Goal: Ask a question: Seek information or help from site administrators or community

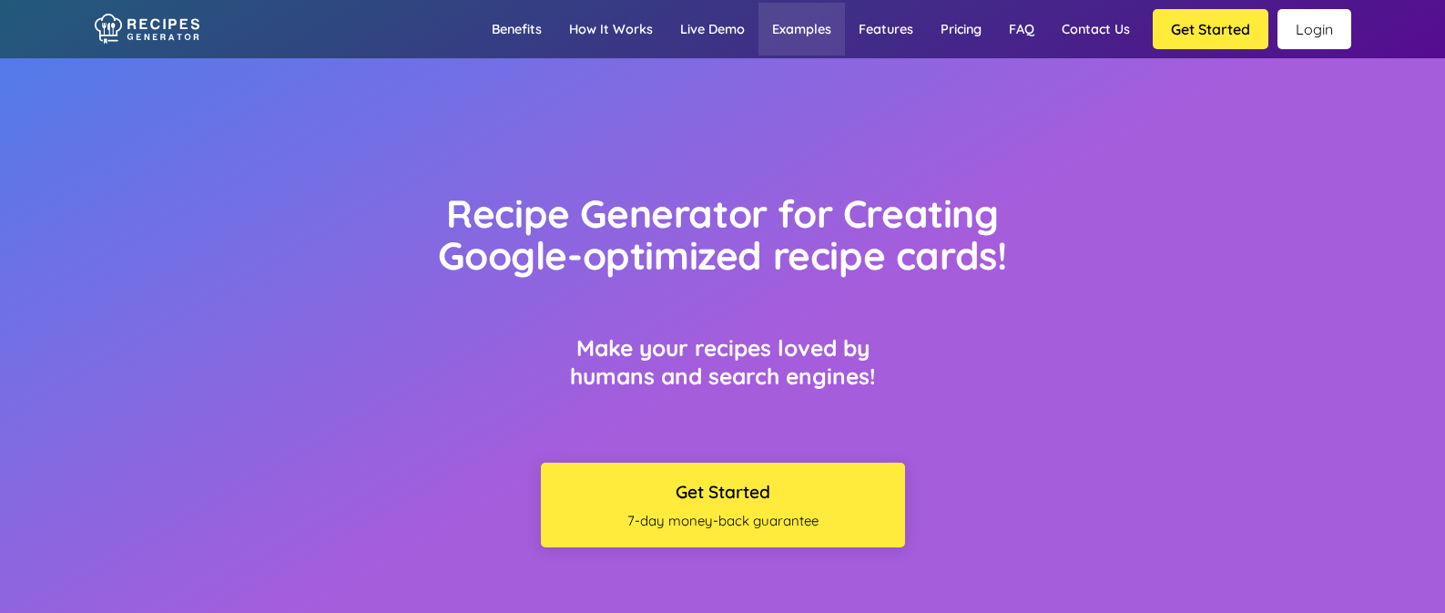
click at [829, 17] on link "Examples" at bounding box center [802, 29] width 87 height 53
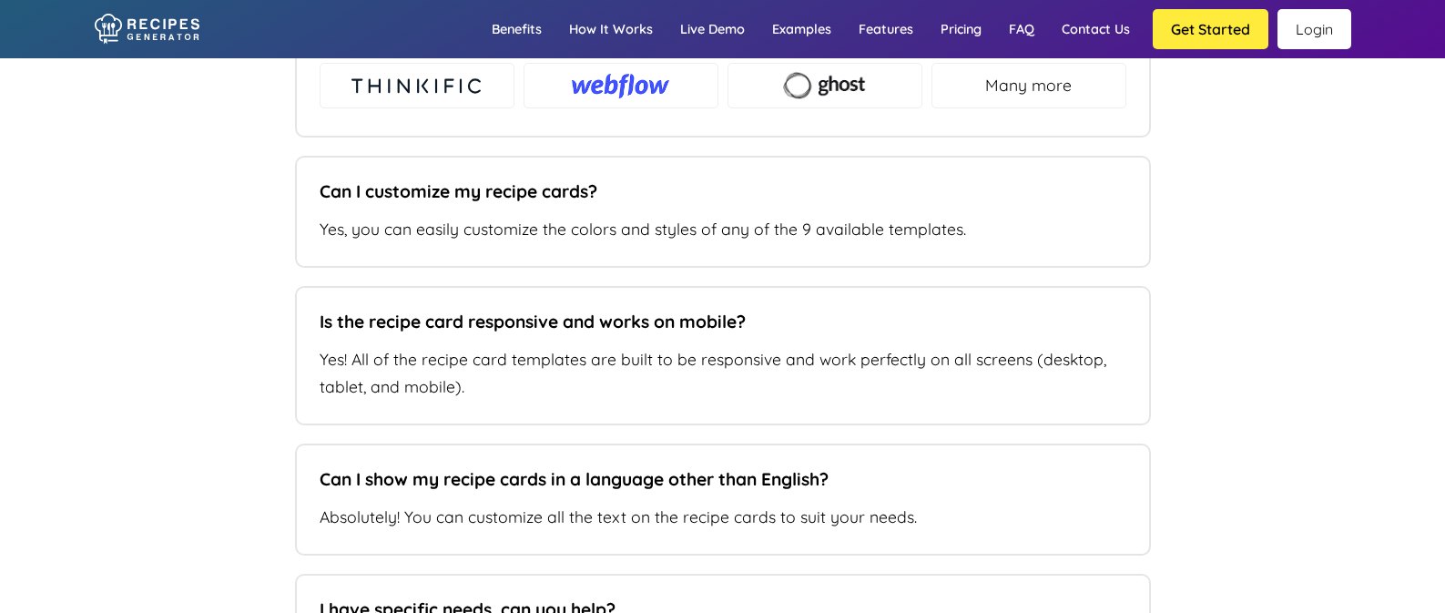
scroll to position [12794, 0]
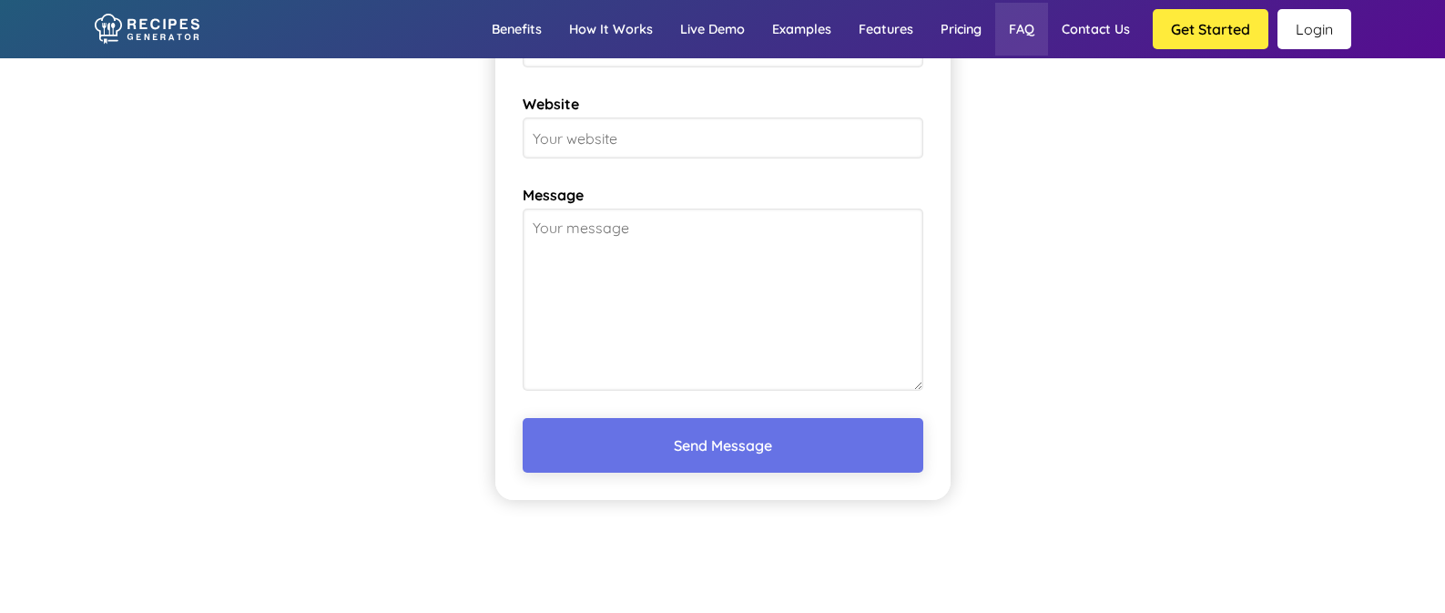
click at [1026, 26] on link "FAQ" at bounding box center [1021, 29] width 53 height 53
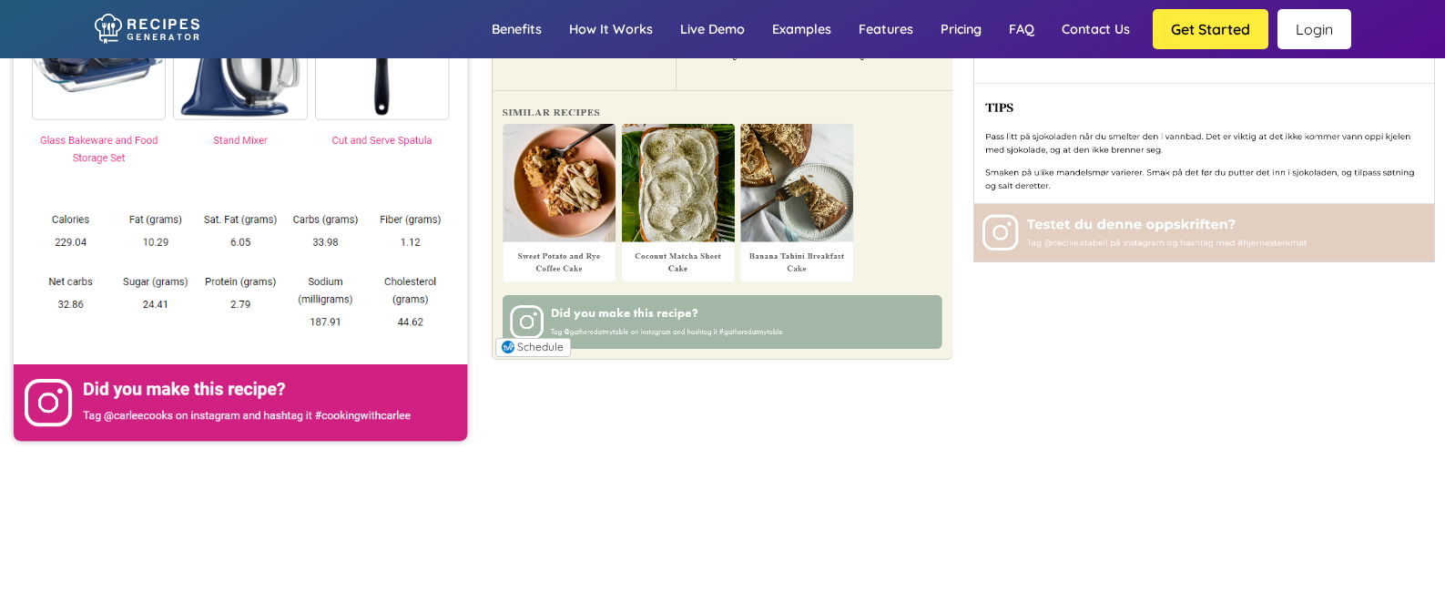
scroll to position [8985, 0]
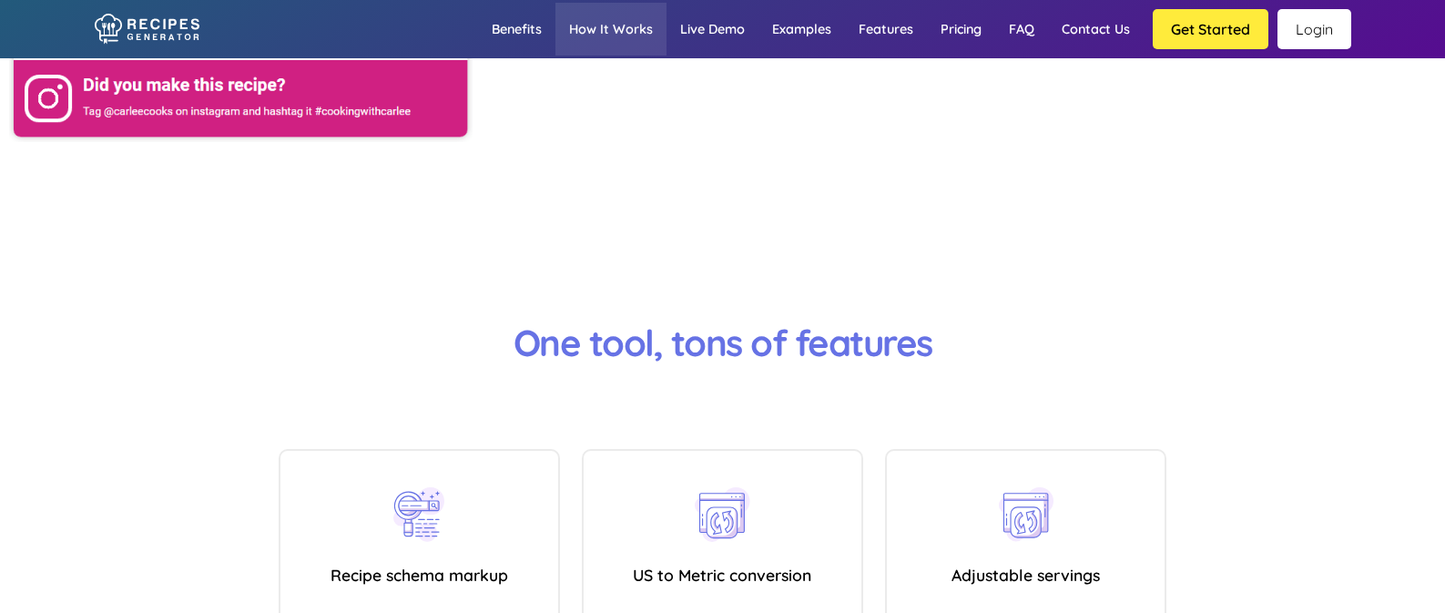
click at [622, 35] on link "How it works" at bounding box center [611, 29] width 111 height 53
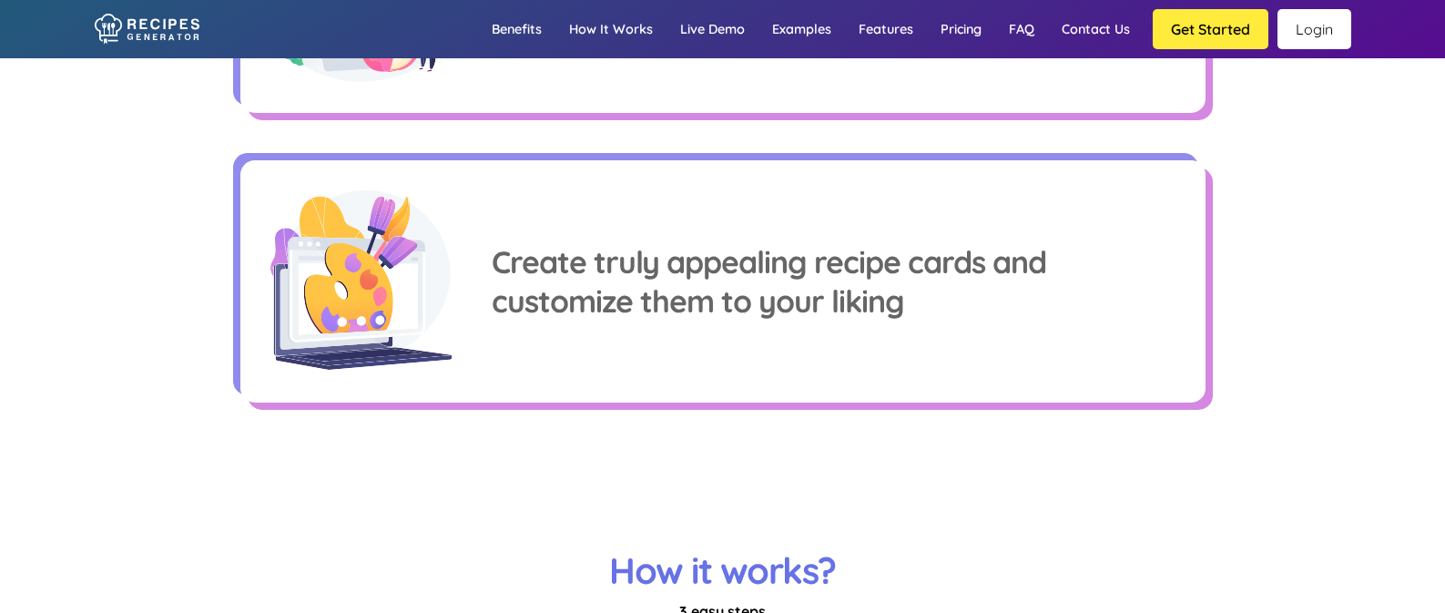
scroll to position [2260, 0]
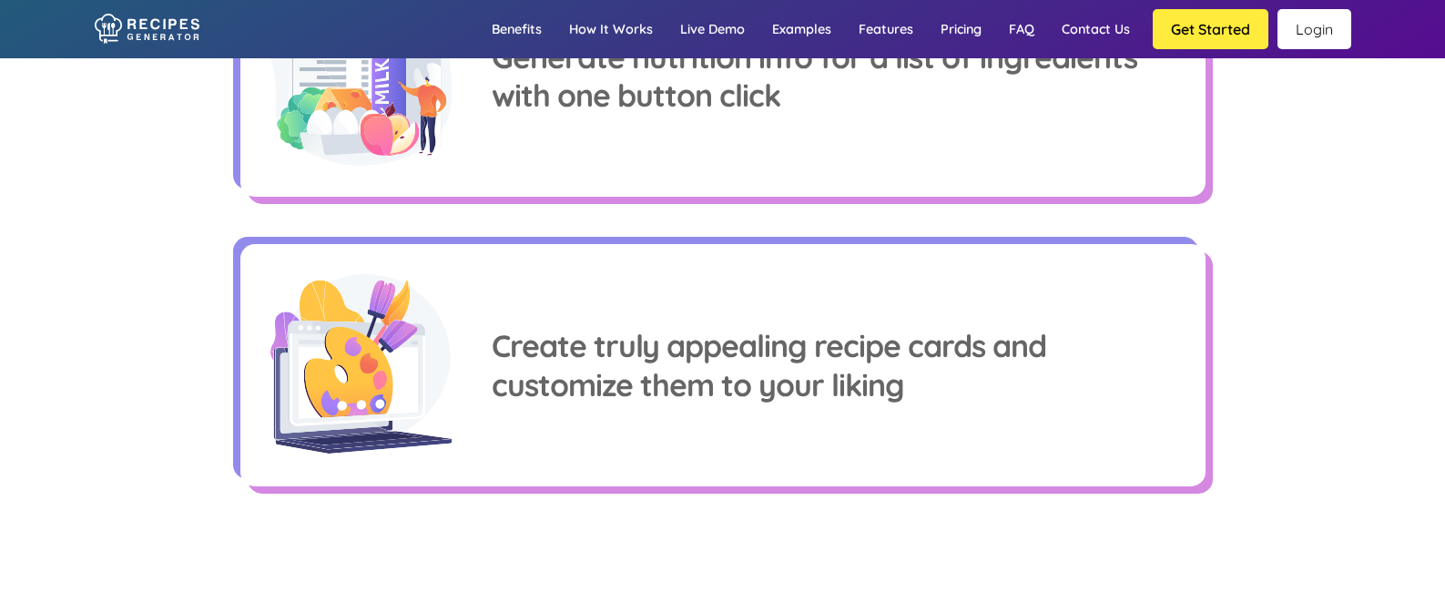
click at [1301, 20] on link "Login" at bounding box center [1315, 29] width 74 height 40
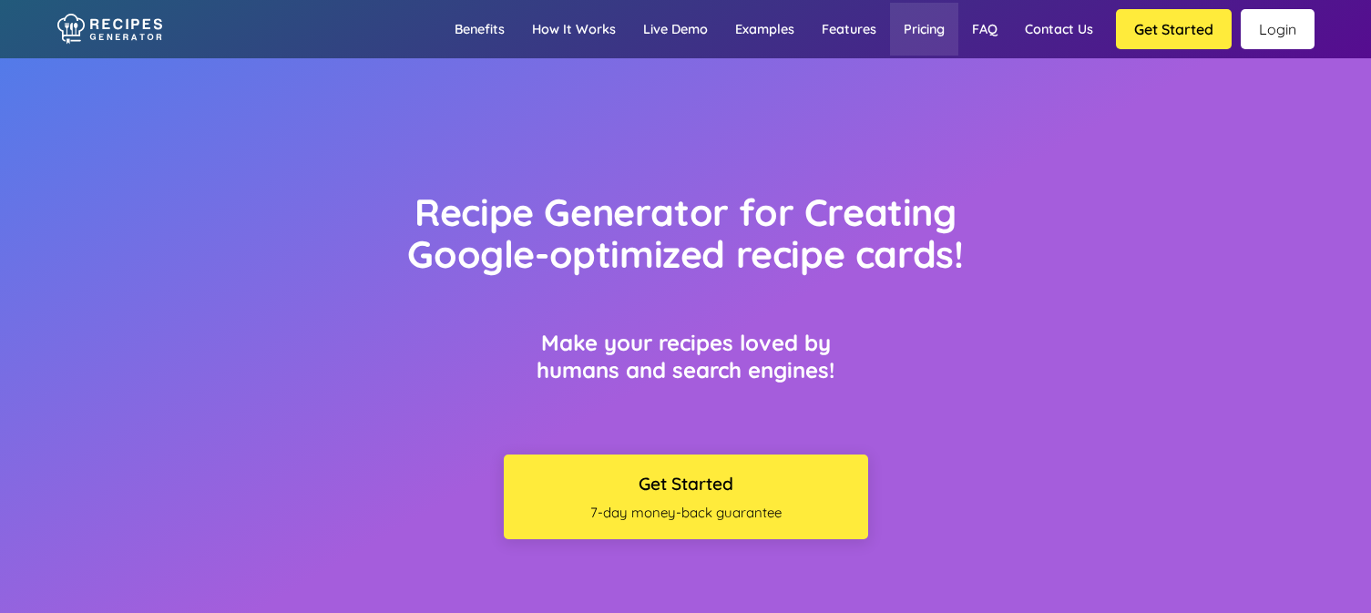
click at [926, 38] on link "Pricing" at bounding box center [924, 29] width 68 height 53
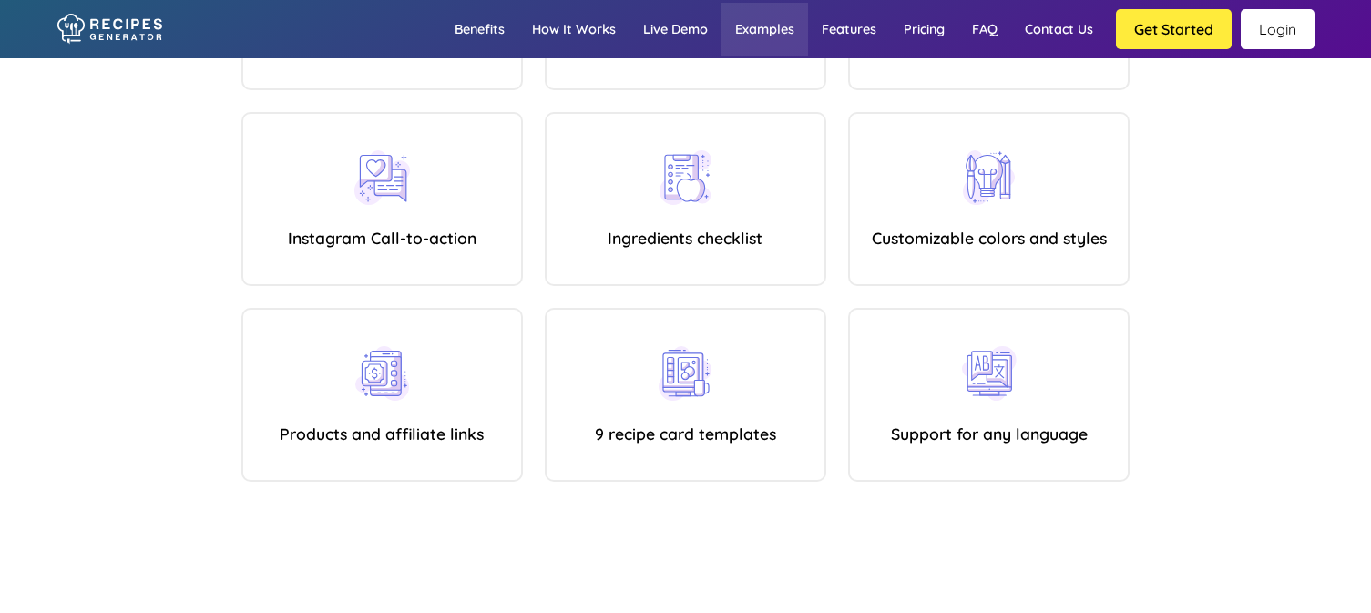
click at [761, 28] on link "Examples" at bounding box center [764, 29] width 87 height 53
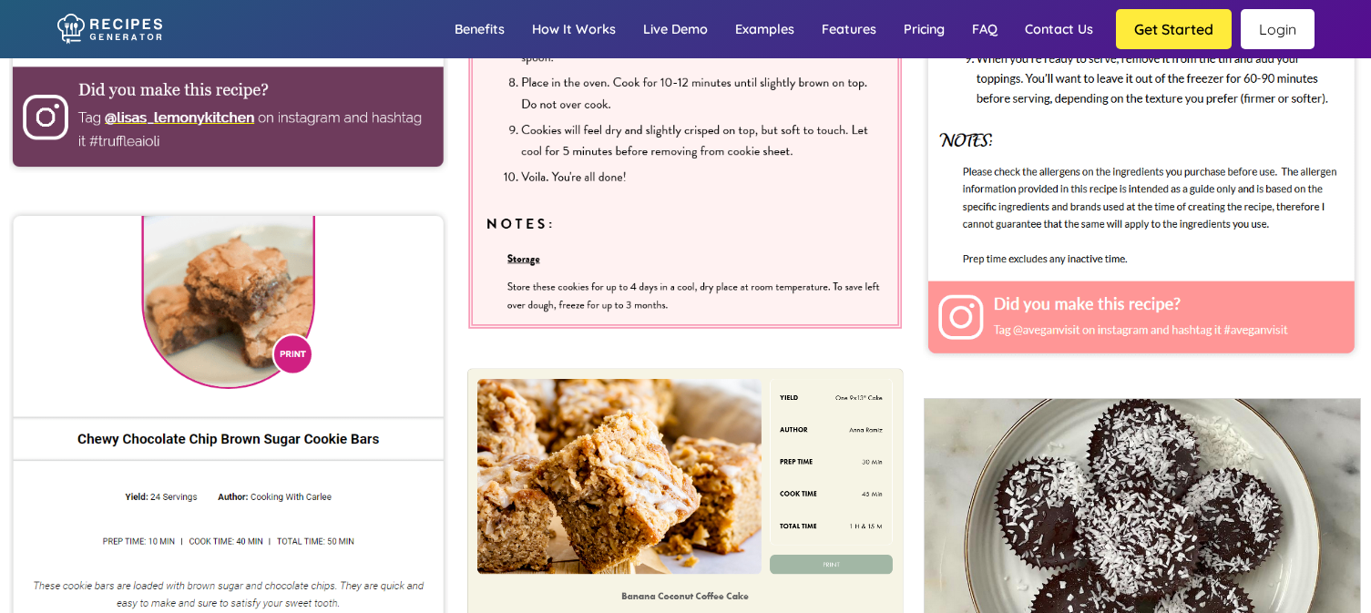
scroll to position [7270, 0]
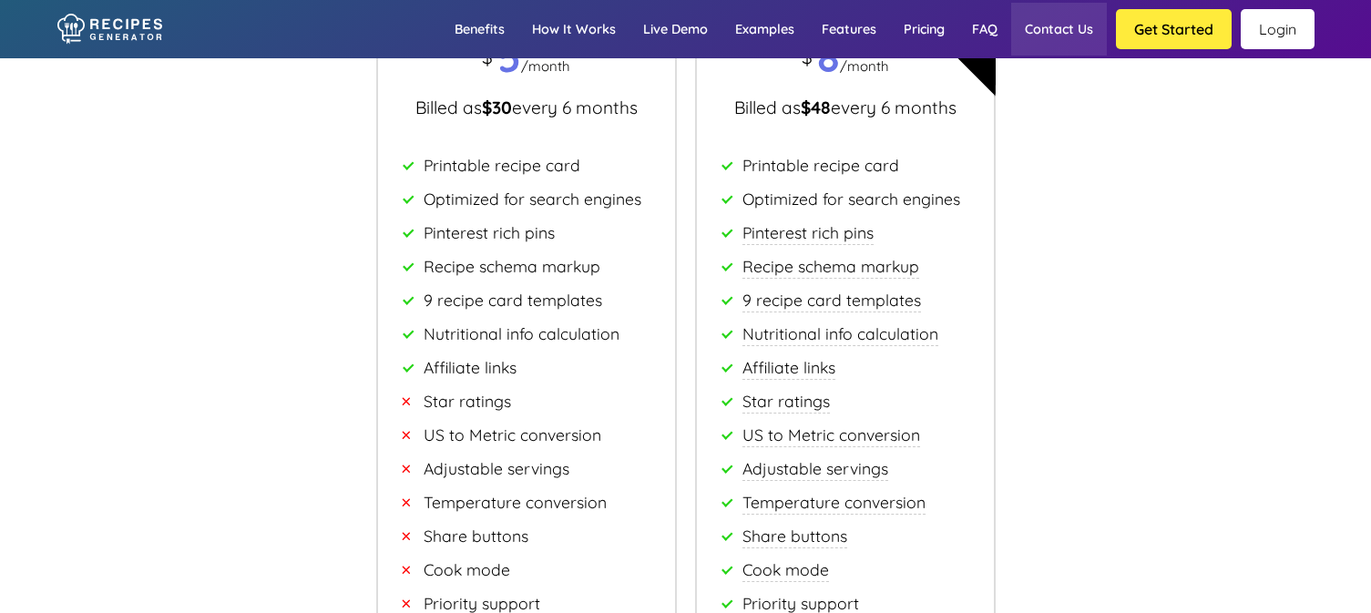
click at [1077, 26] on link "Contact us" at bounding box center [1059, 29] width 96 height 53
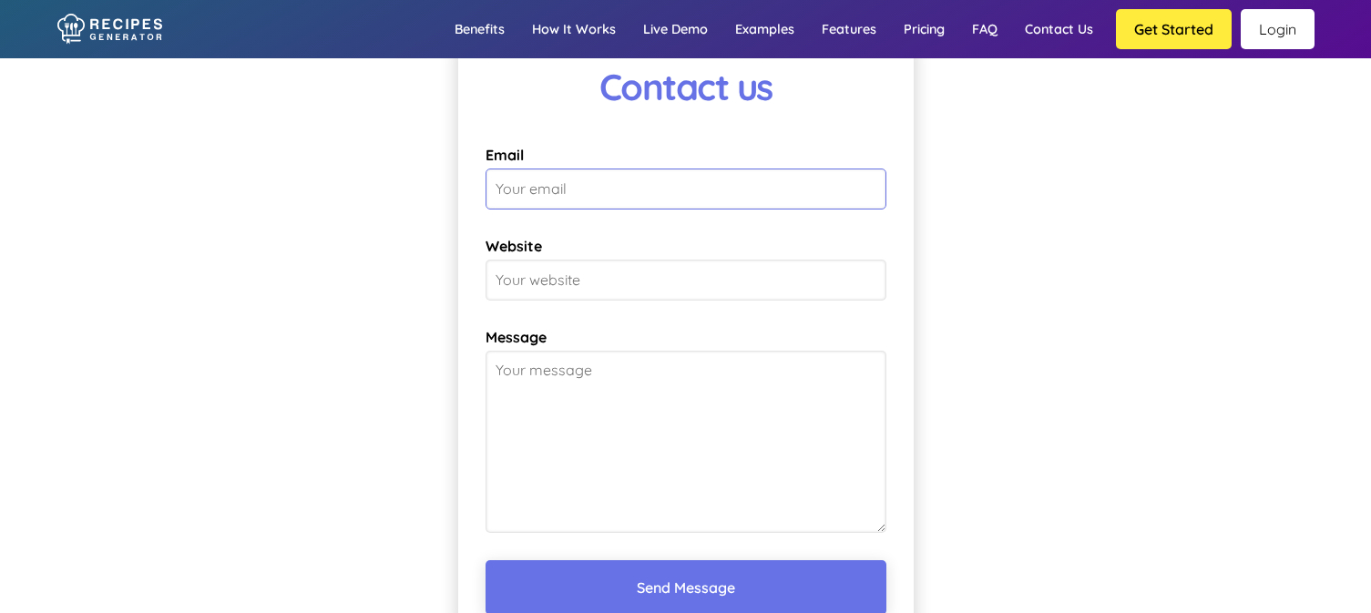
click at [650, 204] on input "Email" at bounding box center [685, 188] width 401 height 41
type input "[EMAIL_ADDRESS][DOMAIN_NAME]"
click at [694, 413] on textarea "Message" at bounding box center [685, 442] width 401 height 182
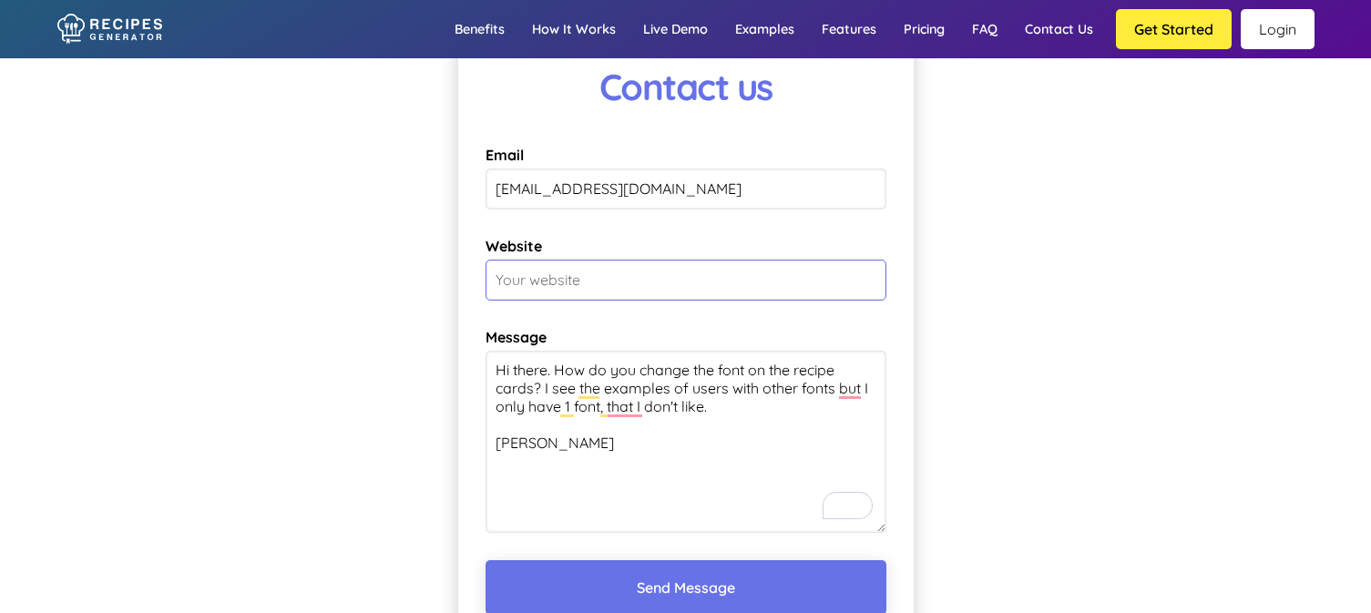
click at [658, 293] on input "Website" at bounding box center [685, 280] width 401 height 41
click at [1093, 282] on div "Contact us Email [EMAIL_ADDRESS][DOMAIN_NAME] Website Message Hi there. How do …" at bounding box center [685, 371] width 1371 height 760
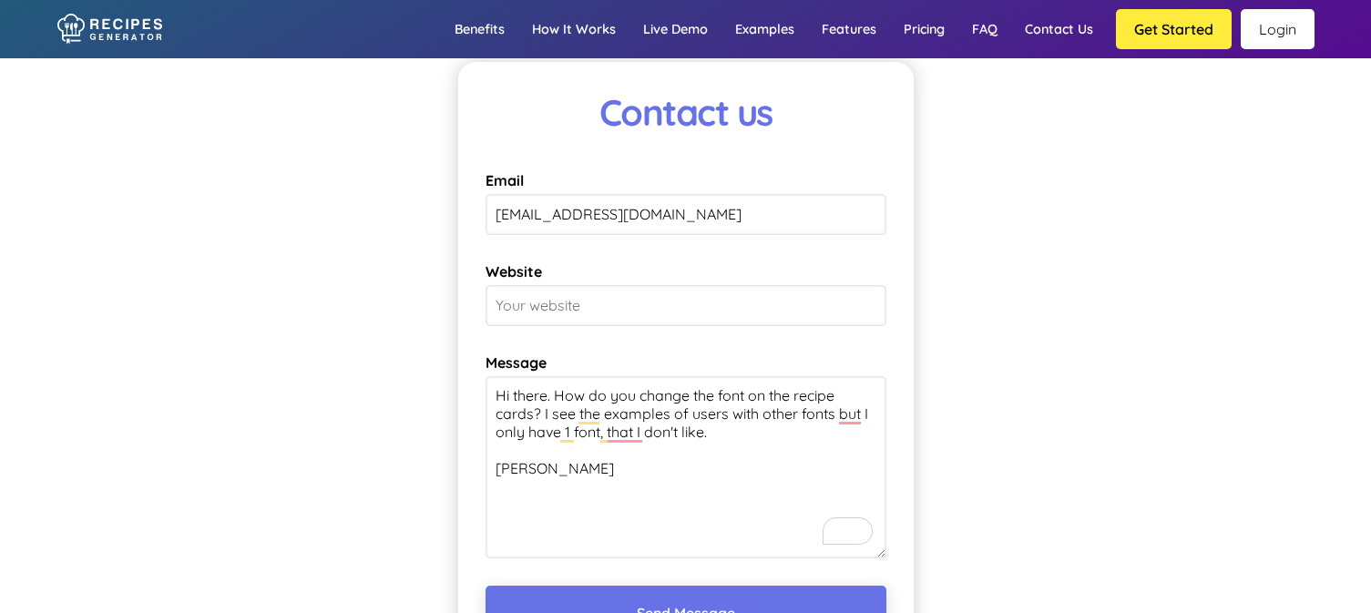
scroll to position [13470, 0]
click at [541, 426] on textarea "Hi there. How do you change the font on the recipe cards? I see the examples of…" at bounding box center [685, 468] width 401 height 182
click at [556, 396] on textarea "Hi there. How do you change the font on the recipe cards? I see the examples of…" at bounding box center [685, 468] width 401 height 182
click at [1010, 419] on div "Contact us Email [EMAIL_ADDRESS][DOMAIN_NAME] Website Message Hi there. I purch…" at bounding box center [685, 397] width 1371 height 760
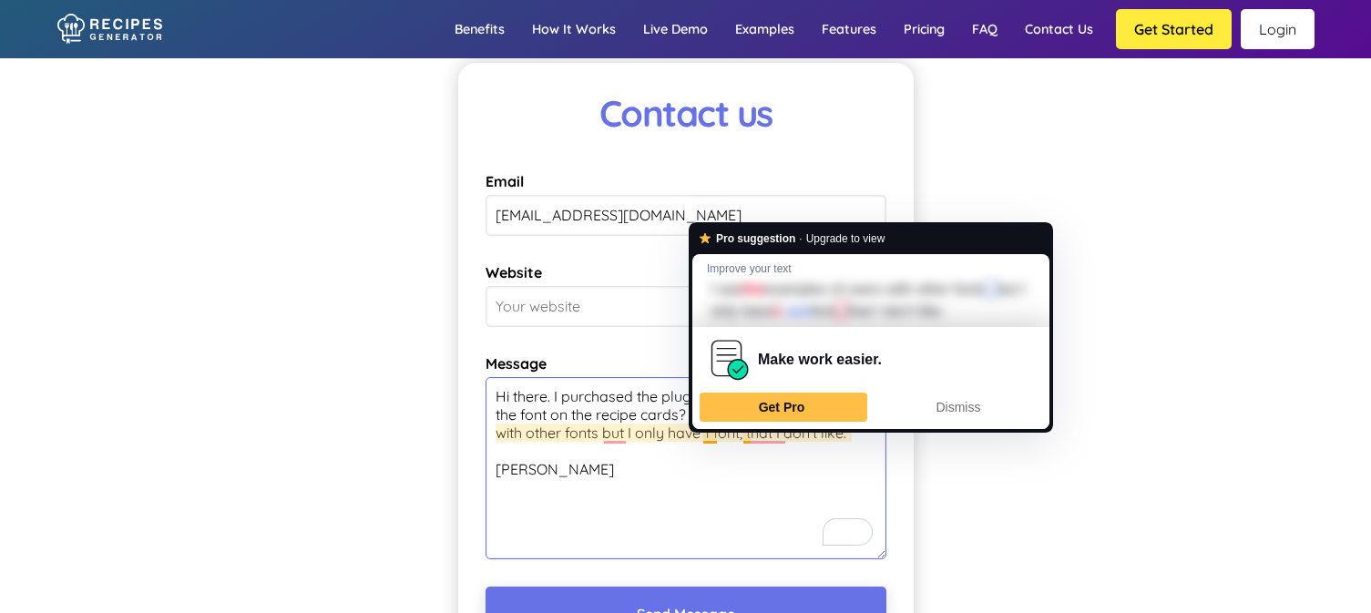
click at [716, 448] on textarea "Hi there. I purchased the plugin and how do you change the font on the recipe c…" at bounding box center [685, 468] width 401 height 182
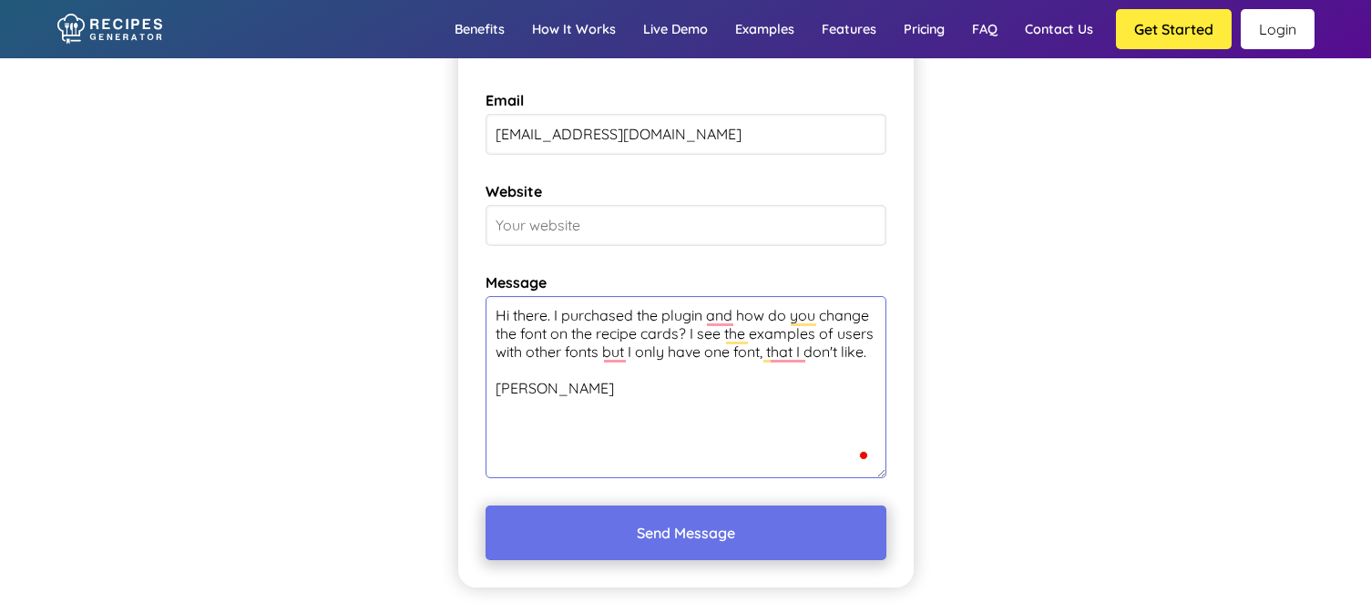
scroll to position [13648, 0]
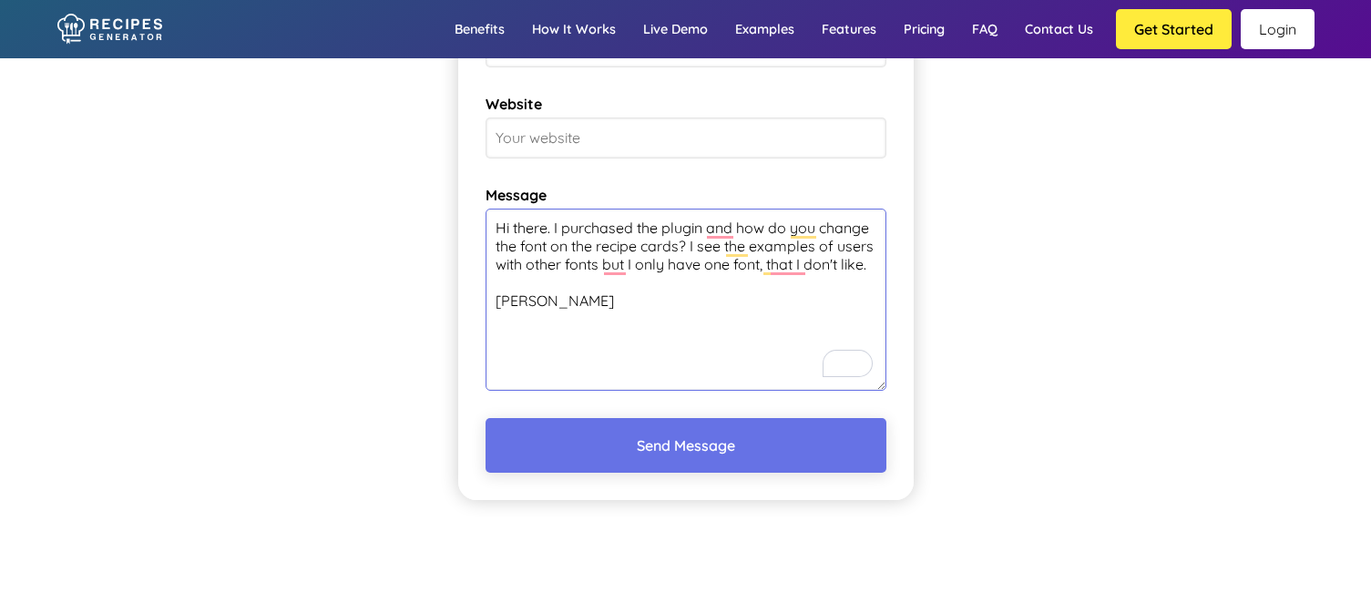
click at [558, 275] on textarea "Hi there. I purchased the plugin and how do you change the font on the recipe c…" at bounding box center [685, 300] width 401 height 182
click at [874, 265] on textarea "Hi there. I purchased the plugin and how do you change the font on the recipe c…" at bounding box center [685, 300] width 401 height 182
drag, startPoint x: 874, startPoint y: 265, endPoint x: 844, endPoint y: 265, distance: 30.1
click at [844, 265] on textarea "Hi there. I purchased the plugin and how do you change the font on the recipe c…" at bounding box center [685, 300] width 401 height 182
click at [659, 304] on textarea "Hi there. I purchased the plugin and how do you change the font on the recipe c…" at bounding box center [685, 300] width 401 height 182
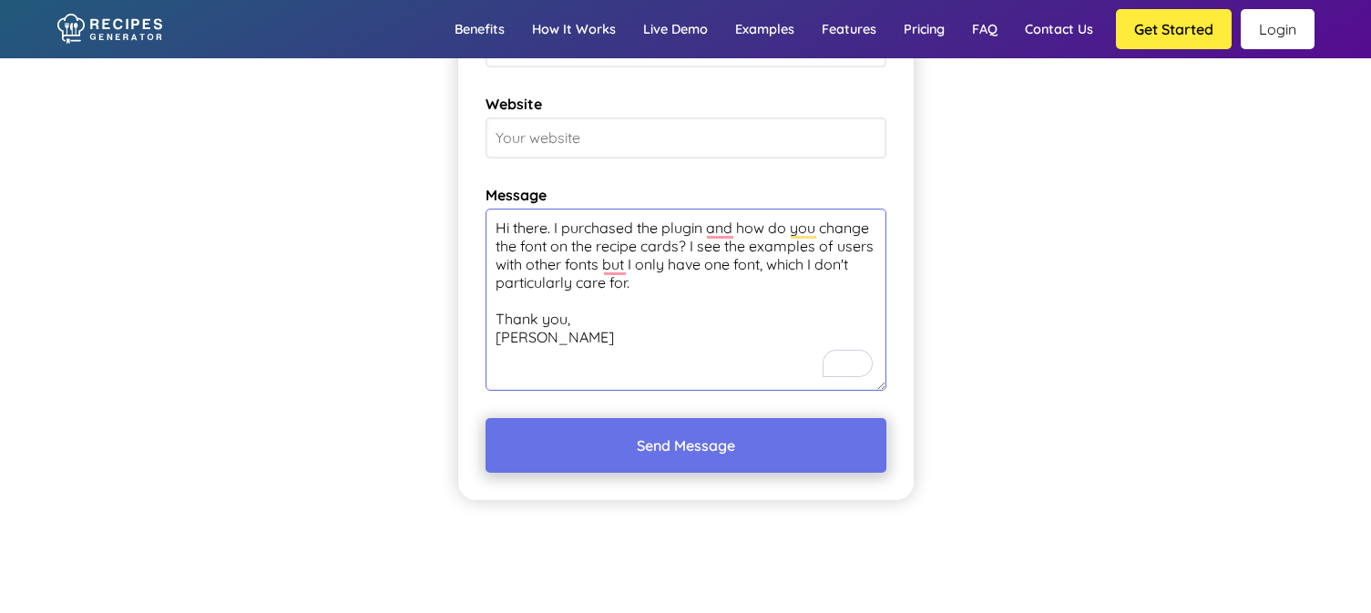
type textarea "Hi there. I purchased the plugin and how do you change the font on the recipe c…"
click at [723, 444] on button "Send Message" at bounding box center [685, 445] width 401 height 55
click at [554, 168] on form "Contact us Email [EMAIL_ADDRESS][DOMAIN_NAME] Website Message Hi there. I purch…" at bounding box center [685, 197] width 455 height 606
click at [537, 126] on input "Website" at bounding box center [685, 137] width 401 height 41
type input "[DOMAIN_NAME]"
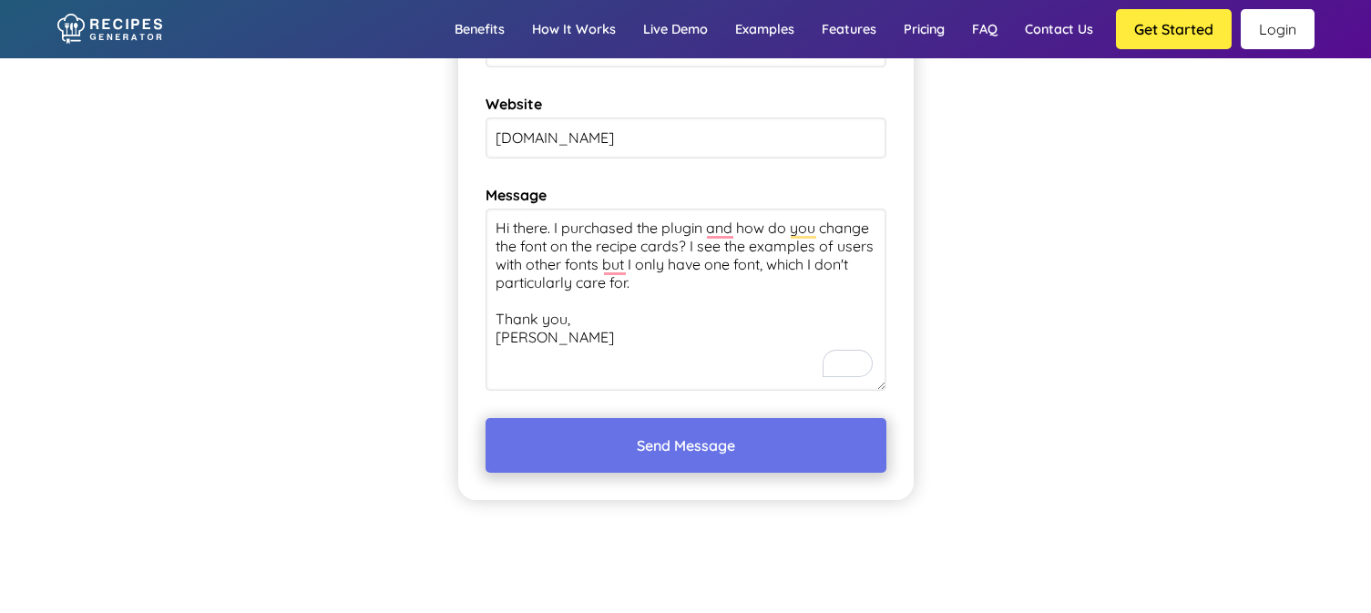
click at [667, 443] on button "Send Message" at bounding box center [685, 445] width 401 height 55
